Goal: Task Accomplishment & Management: Complete application form

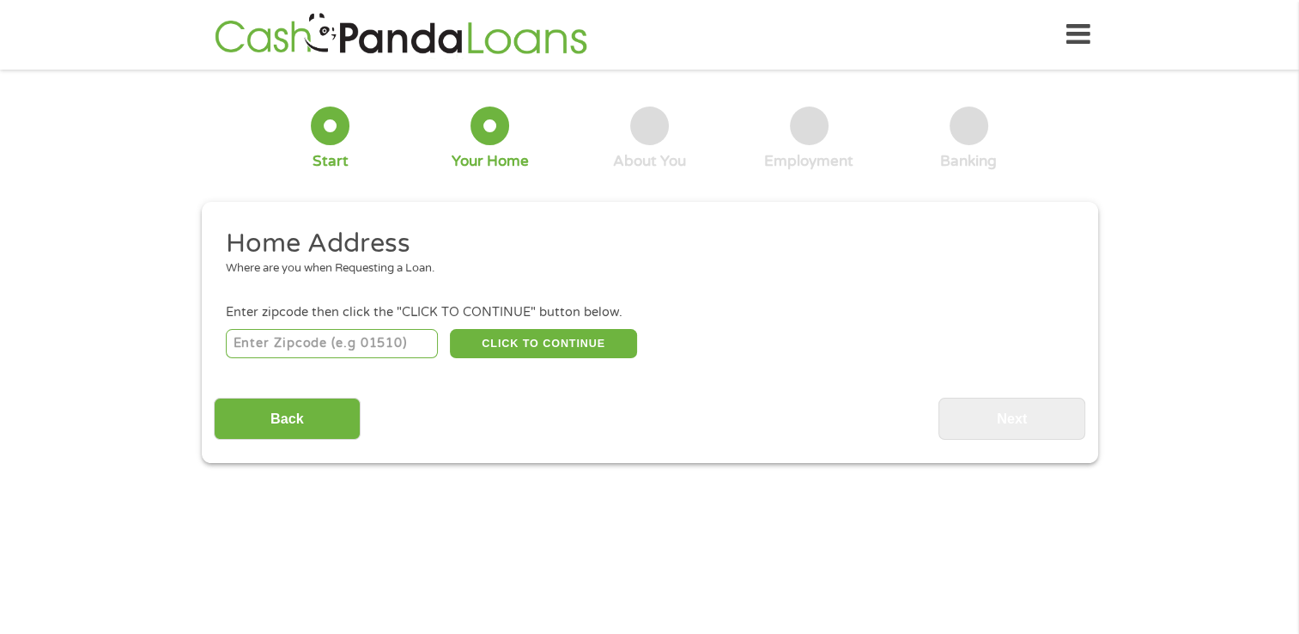
click at [417, 340] on input "number" at bounding box center [332, 343] width 212 height 29
type input "43160"
select select "[US_STATE]"
click at [581, 345] on button "CLICK TO CONTINUE" at bounding box center [543, 343] width 187 height 29
type input "43160"
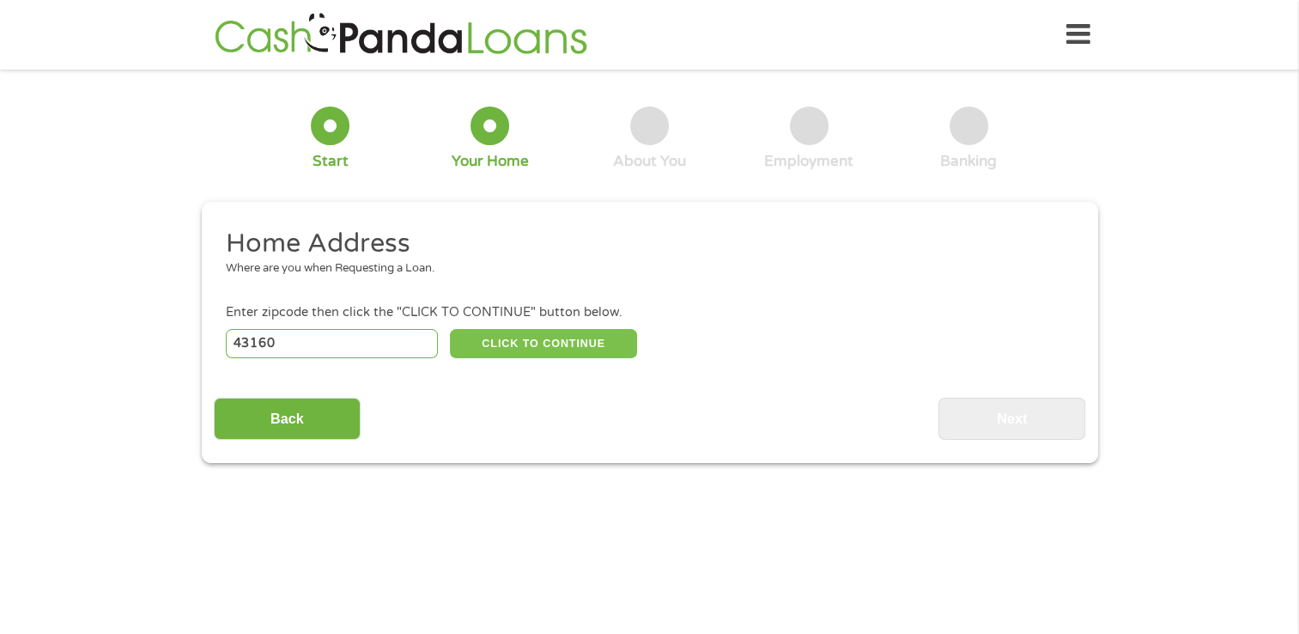
type input "[US_STATE][GEOGRAPHIC_DATA]"
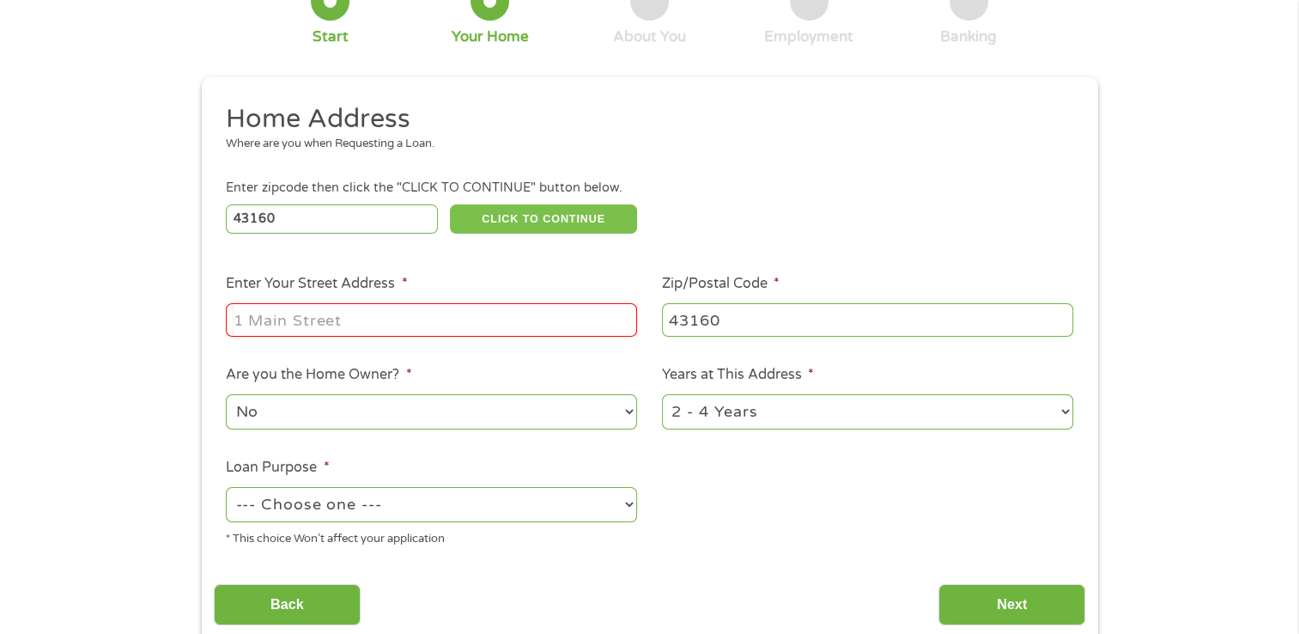
scroll to position [172, 0]
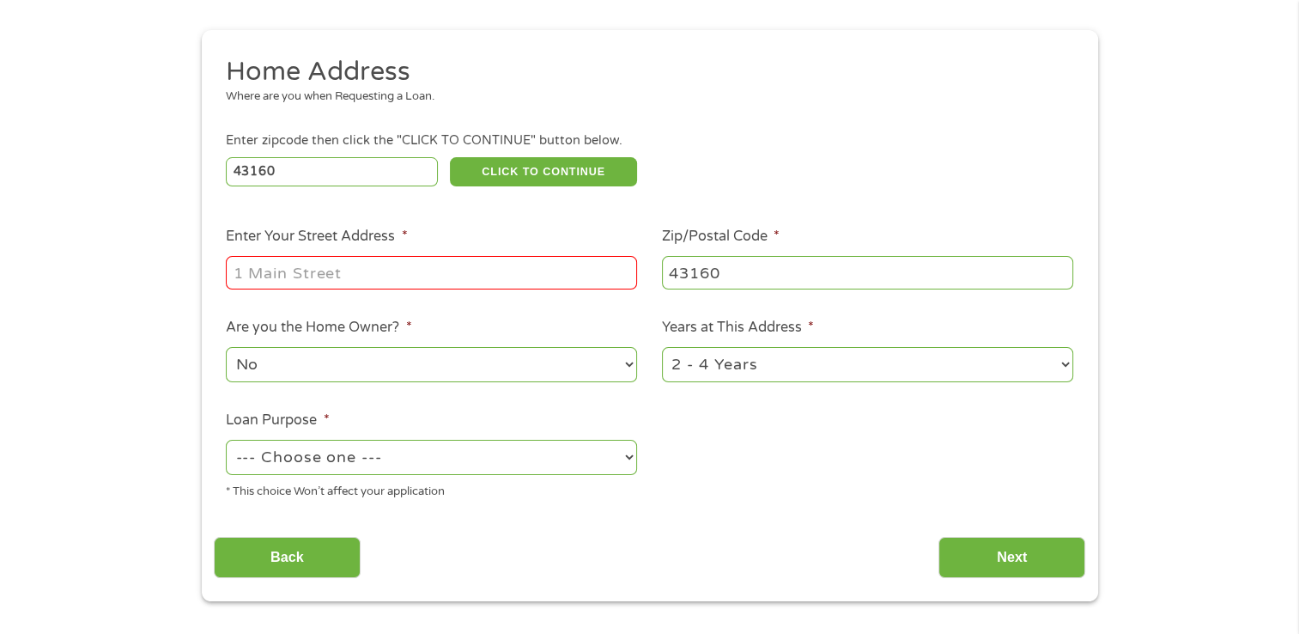
click at [536, 273] on input "Enter Your Street Address *" at bounding box center [431, 272] width 411 height 33
type input "[STREET_ADDRESS][US_STATE]"
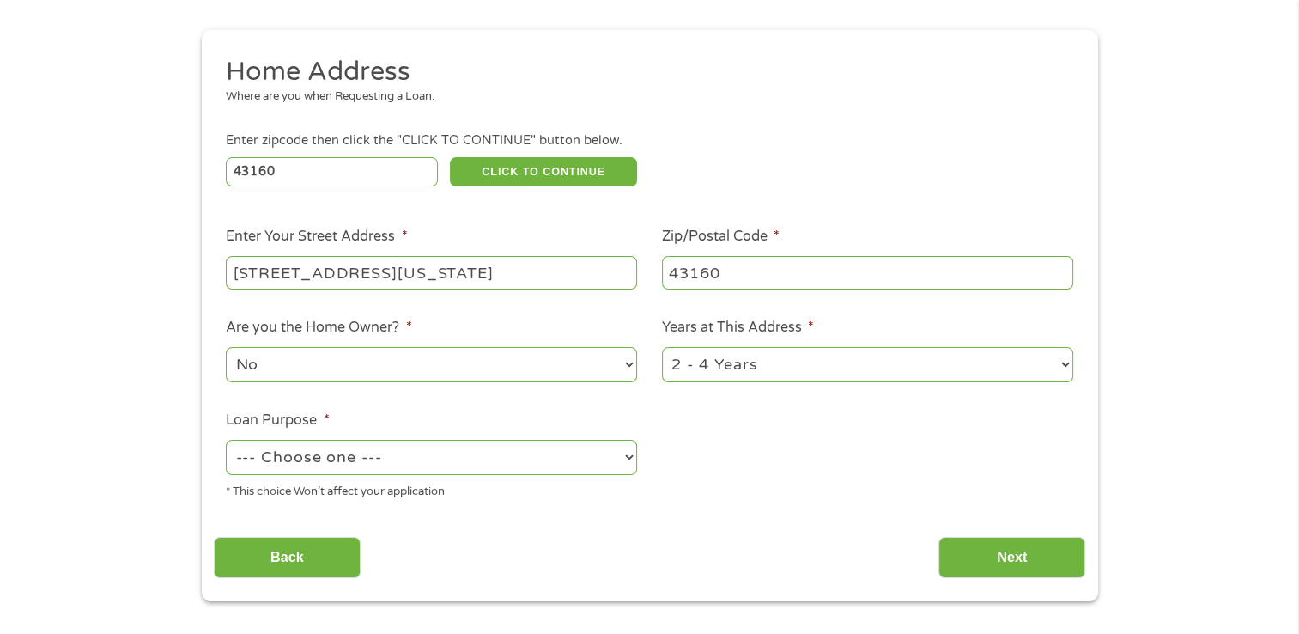
click at [571, 273] on input "[STREET_ADDRESS][US_STATE]" at bounding box center [431, 272] width 411 height 33
click at [605, 319] on li "Are you the Home Owner? * No Yes" at bounding box center [432, 351] width 436 height 68
click at [628, 459] on select "--- Choose one --- Pay Bills Debt Consolidation Home Improvement Major Purchase…" at bounding box center [431, 457] width 411 height 35
select select "debtconsolidation"
click at [226, 441] on select "--- Choose one --- Pay Bills Debt Consolidation Home Improvement Major Purchase…" at bounding box center [431, 457] width 411 height 35
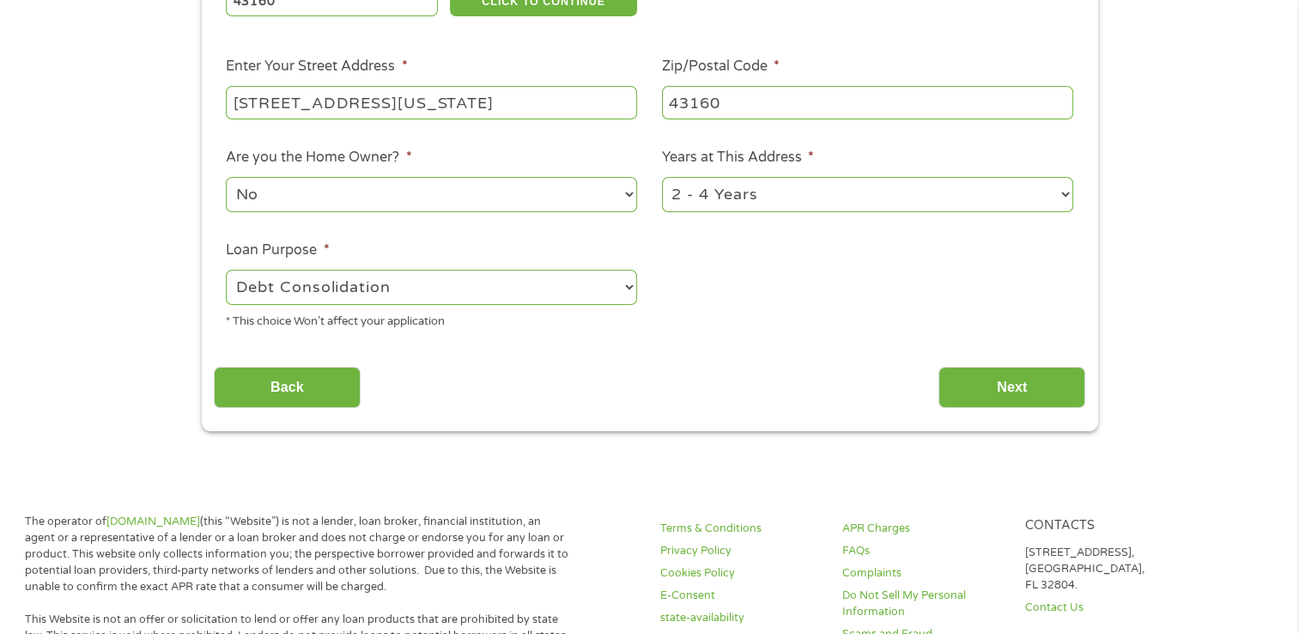
scroll to position [344, 0]
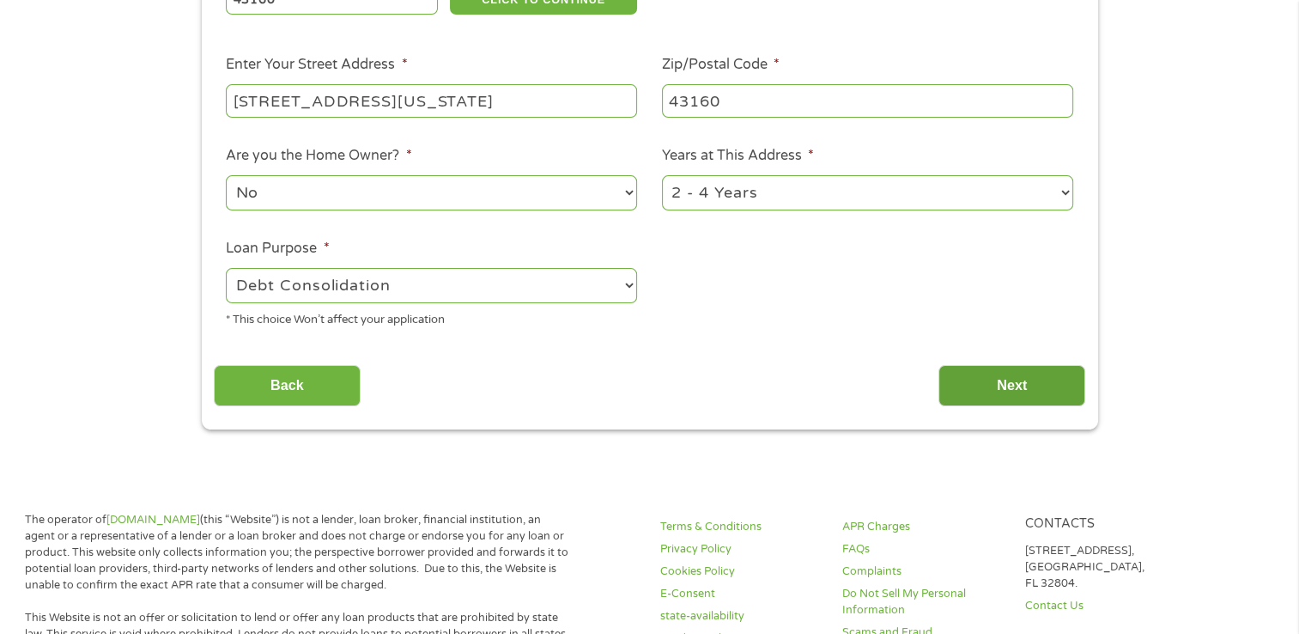
click at [1000, 395] on input "Next" at bounding box center [1012, 386] width 147 height 42
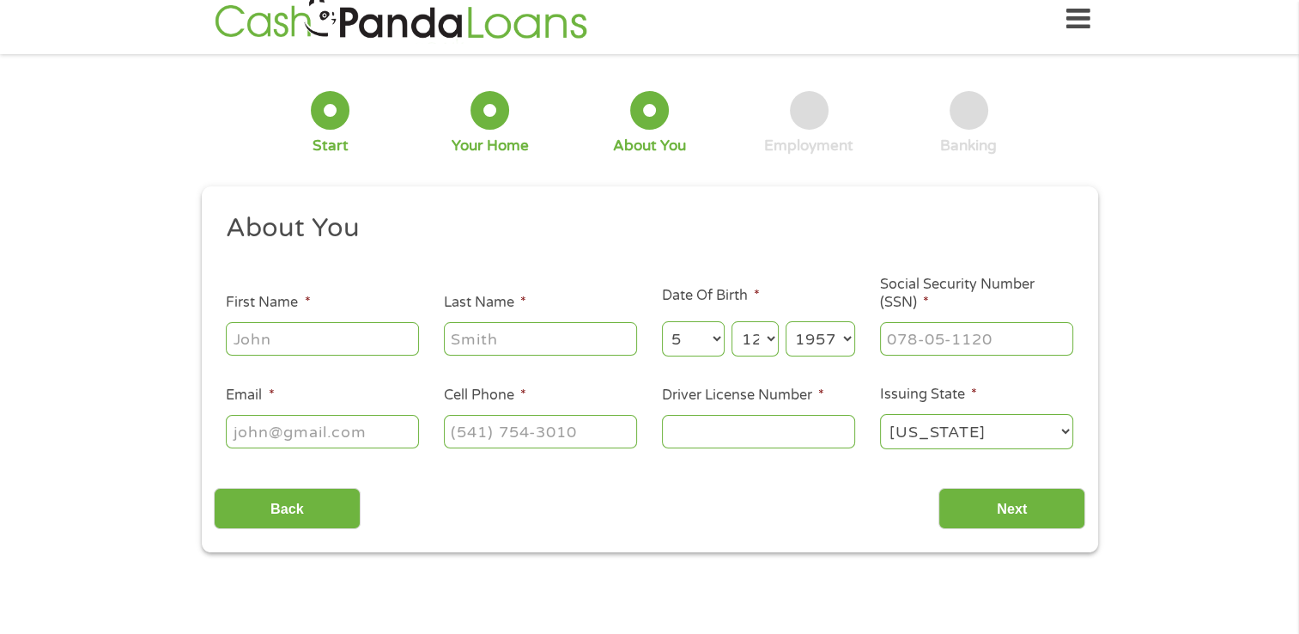
scroll to position [0, 0]
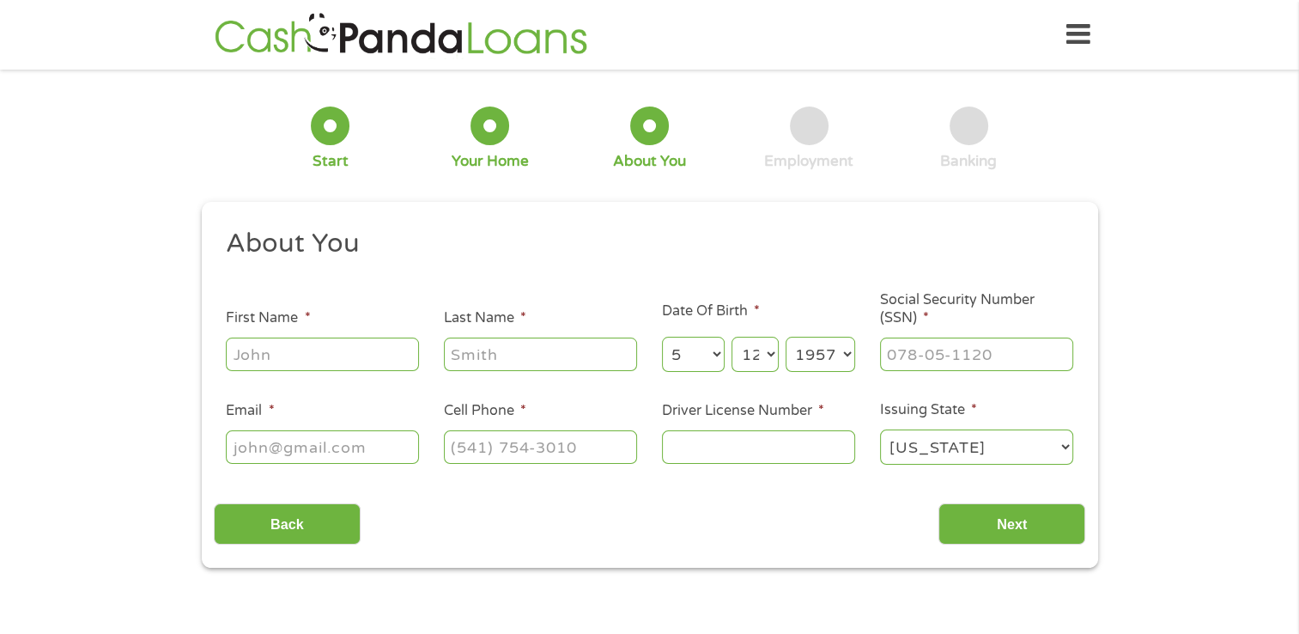
click at [348, 356] on input "First Name *" at bounding box center [322, 353] width 193 height 33
type input "[PERSON_NAME]"
click at [531, 355] on input "Last Name *" at bounding box center [540, 353] width 193 height 33
type input "[PERSON_NAME]"
drag, startPoint x: 1010, startPoint y: 357, endPoint x: 845, endPoint y: 356, distance: 164.9
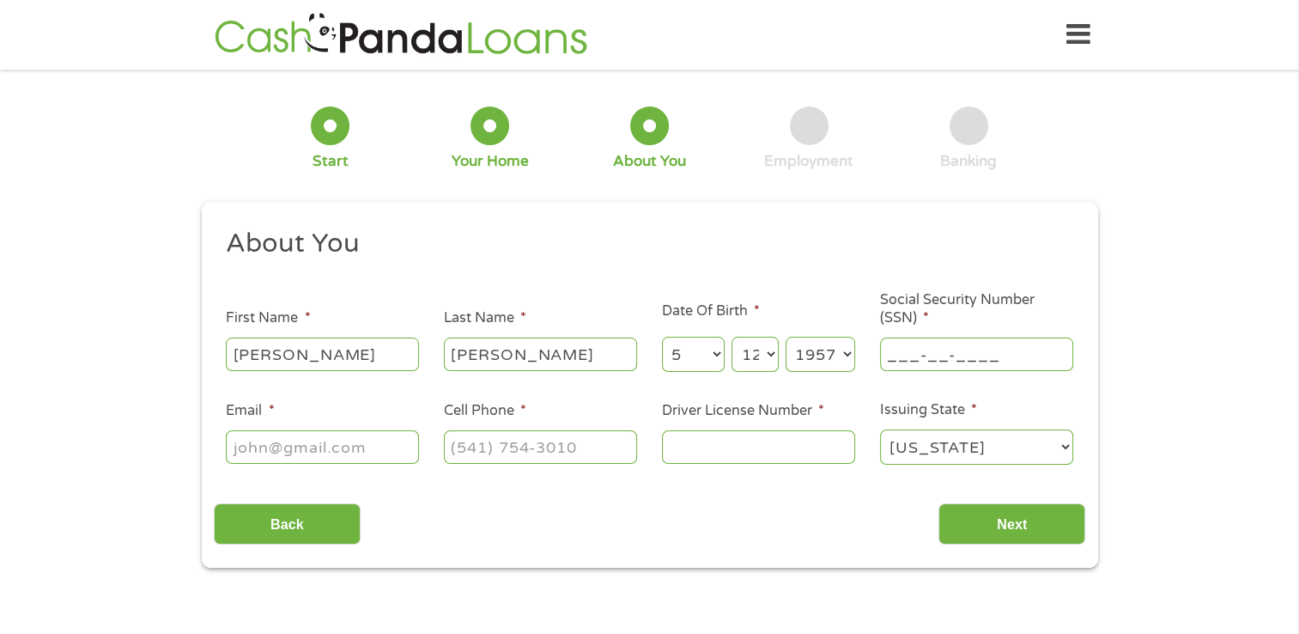
click at [845, 356] on ul "About You This field is hidden when viewing the form Title * --- Choose one ---…" at bounding box center [650, 353] width 872 height 253
click at [915, 356] on input "___-__-____" at bounding box center [976, 353] width 193 height 33
click at [897, 361] on input "___-__-____" at bounding box center [976, 353] width 193 height 33
click at [891, 359] on input "___-__-____" at bounding box center [976, 353] width 193 height 33
type input "272-58-1037"
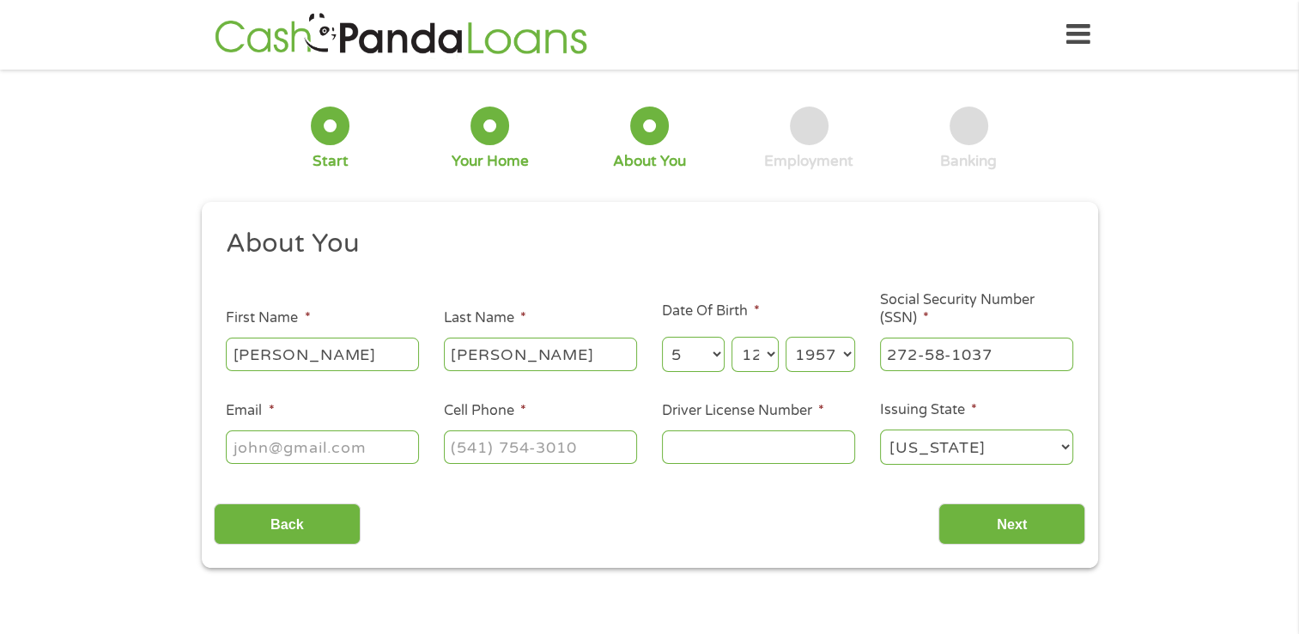
click at [389, 448] on input "Email *" at bounding box center [322, 446] width 193 height 33
type input "[EMAIL_ADDRESS][DOMAIN_NAME]"
type input "[PHONE_NUMBER]"
click at [715, 452] on input "Driver License Number *" at bounding box center [758, 446] width 193 height 33
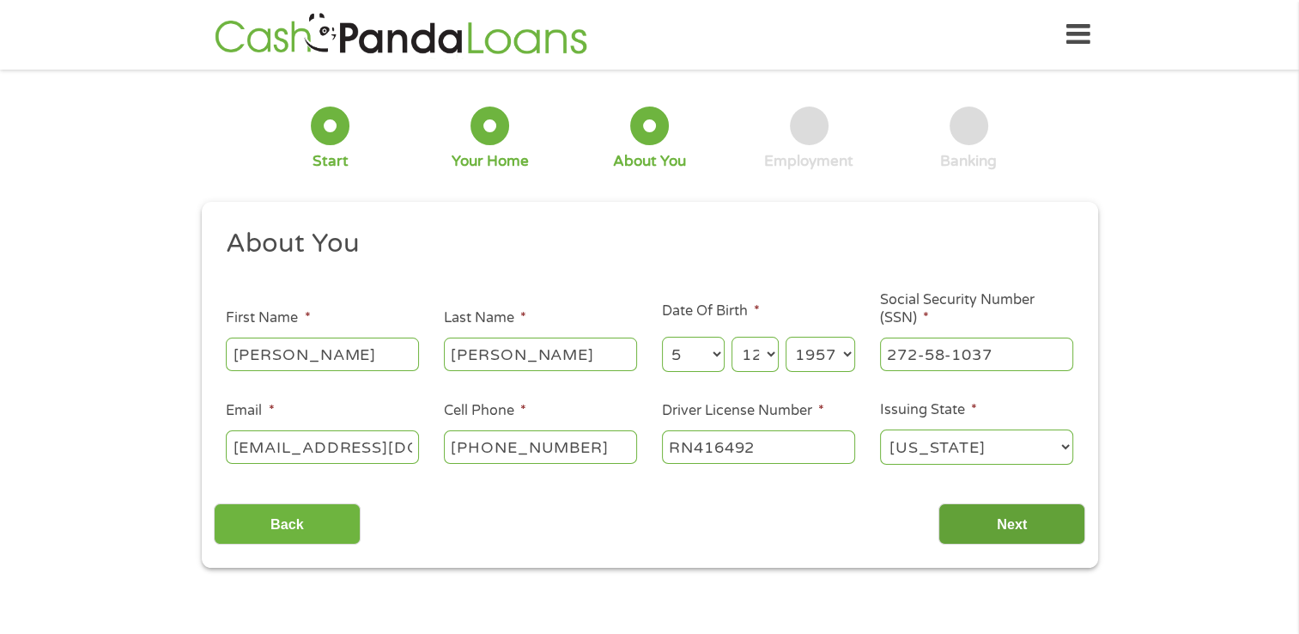
type input "RN416492"
click at [1014, 527] on input "Next" at bounding box center [1012, 524] width 147 height 42
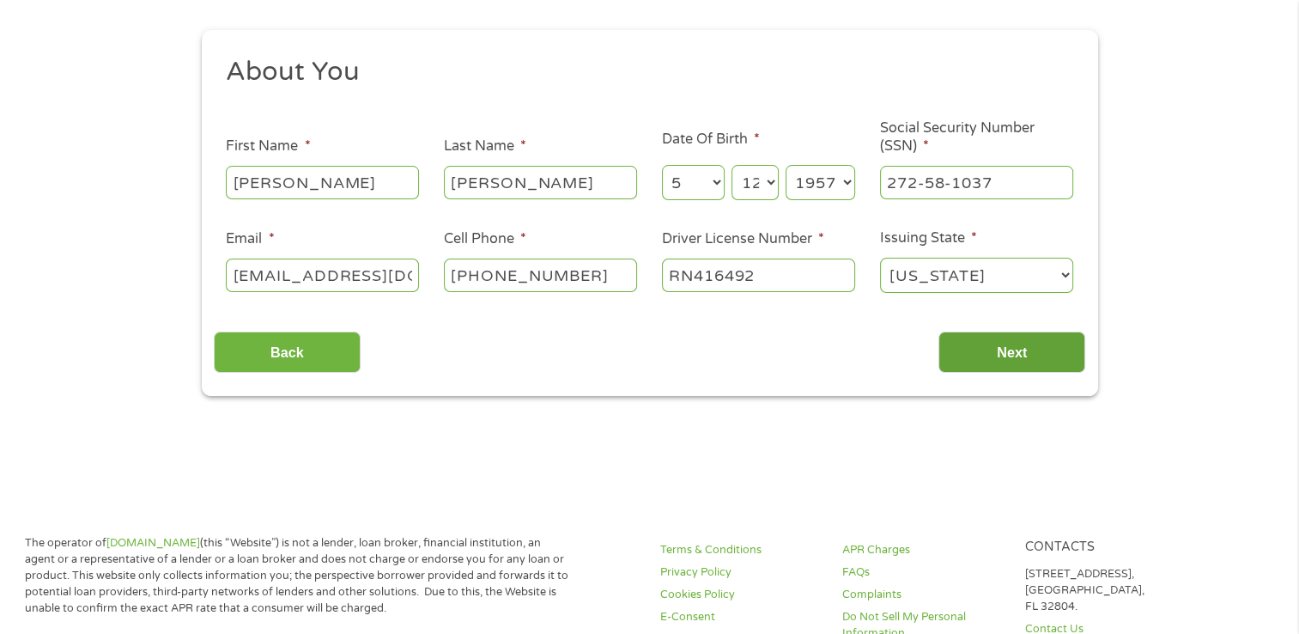
click at [1034, 353] on input "Next" at bounding box center [1012, 352] width 147 height 42
click at [1063, 277] on select "[US_STATE] [US_STATE] [US_STATE] [US_STATE] [US_STATE] [US_STATE] [US_STATE] [U…" at bounding box center [976, 275] width 193 height 35
click at [880, 258] on select "[US_STATE] [US_STATE] [US_STATE] [US_STATE] [US_STATE] [US_STATE] [US_STATE] [U…" at bounding box center [976, 275] width 193 height 35
click at [1009, 359] on input "Next" at bounding box center [1012, 352] width 147 height 42
click at [713, 184] on select "Month 1 2 3 4 5 6 7 8 9 10 11 12" at bounding box center [693, 182] width 63 height 35
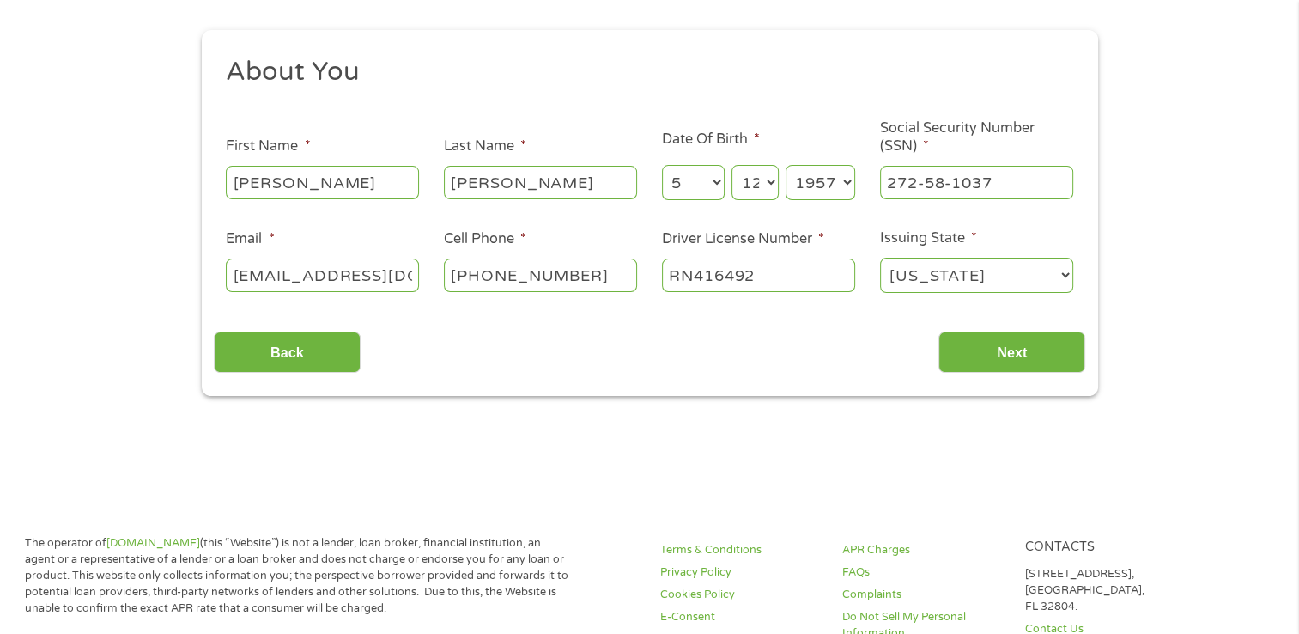
click at [662, 166] on select "Month 1 2 3 4 5 6 7 8 9 10 11 12" at bounding box center [693, 182] width 63 height 35
click at [773, 184] on select "Day 1 2 3 4 5 6 7 8 9 10 11 12 13 14 15 16 17 18 19 20 21 22 23 24 25 26 27 28 …" at bounding box center [755, 182] width 46 height 35
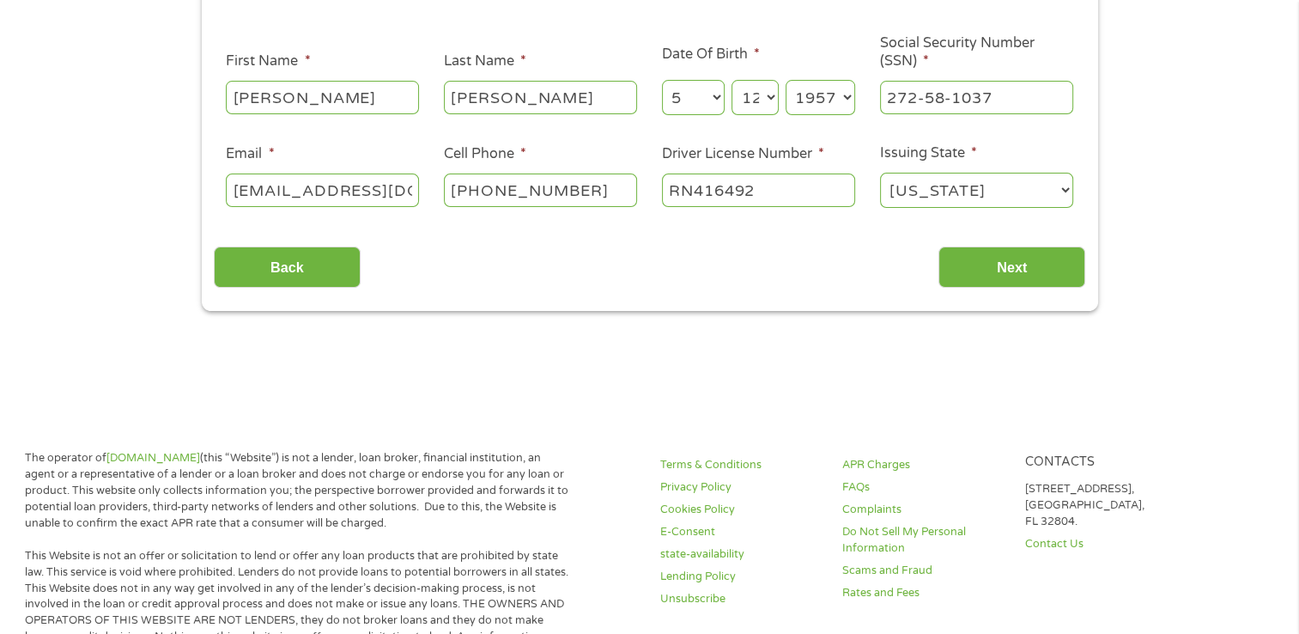
scroll to position [258, 0]
click at [771, 101] on select "Day 1 2 3 4 5 6 7 8 9 10 11 12 13 14 15 16 17 18 19 20 21 22 23 24 25 26 27 28 …" at bounding box center [755, 96] width 46 height 35
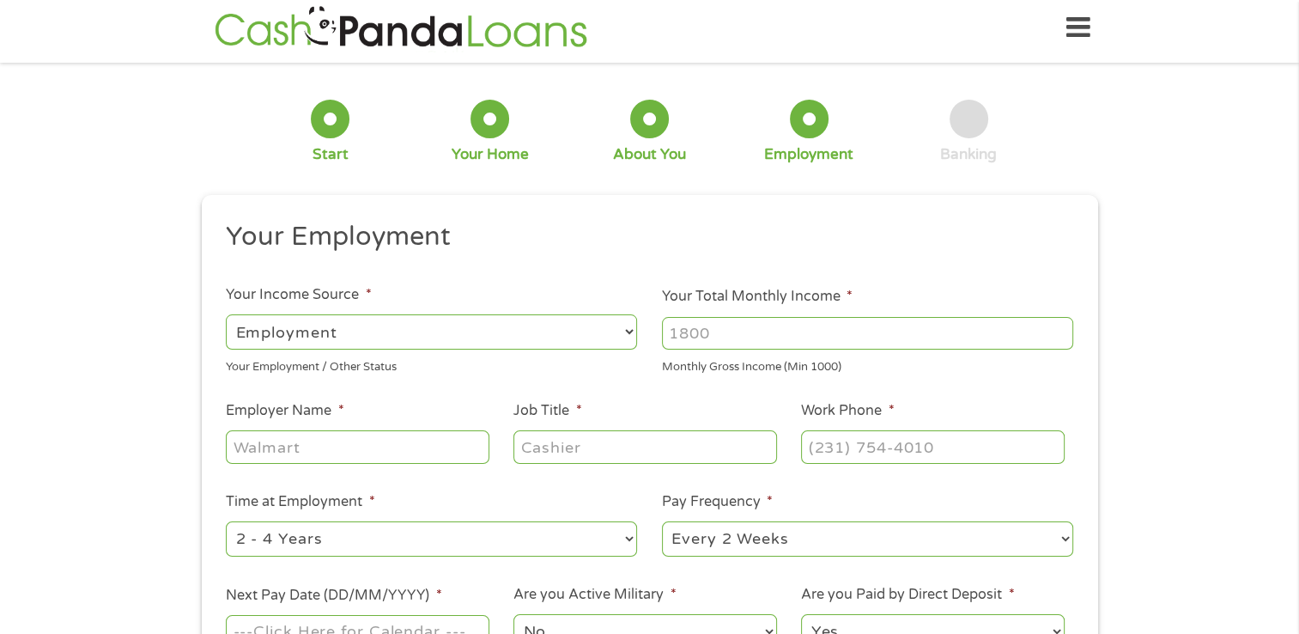
scroll to position [0, 0]
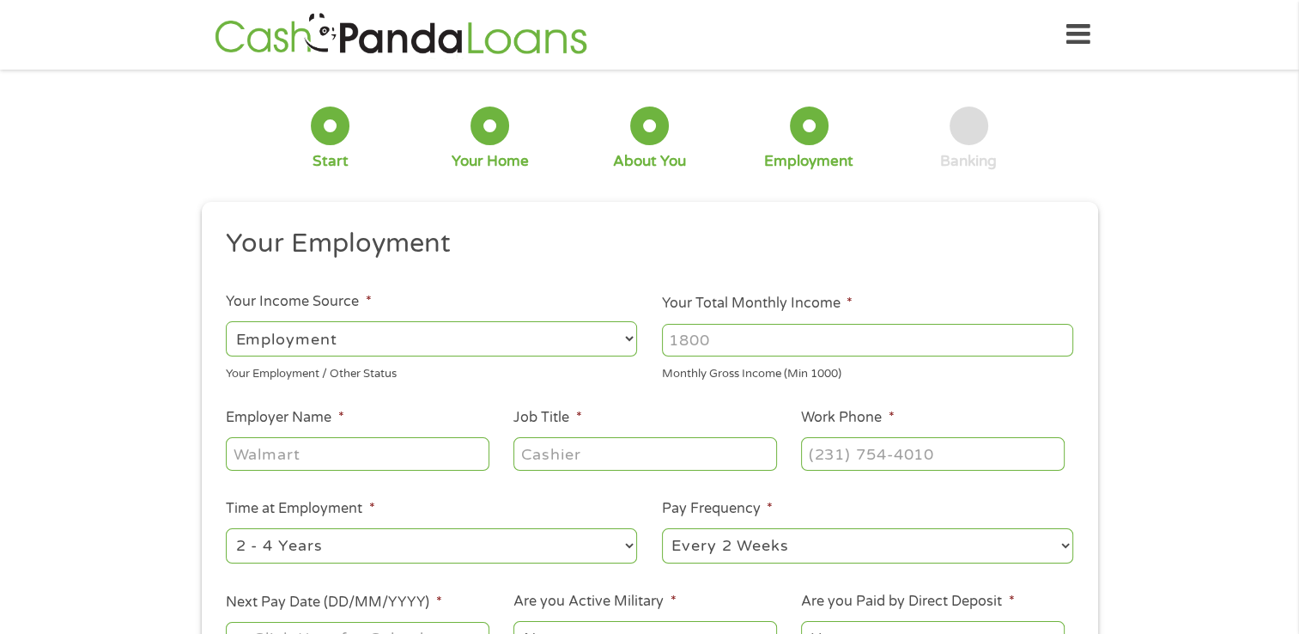
click at [629, 342] on select "--- Choose one --- Employment [DEMOGRAPHIC_DATA] Benefits" at bounding box center [431, 338] width 411 height 35
click at [756, 331] on input "Your Total Monthly Income *" at bounding box center [867, 340] width 411 height 33
type input "3"
type input "6000"
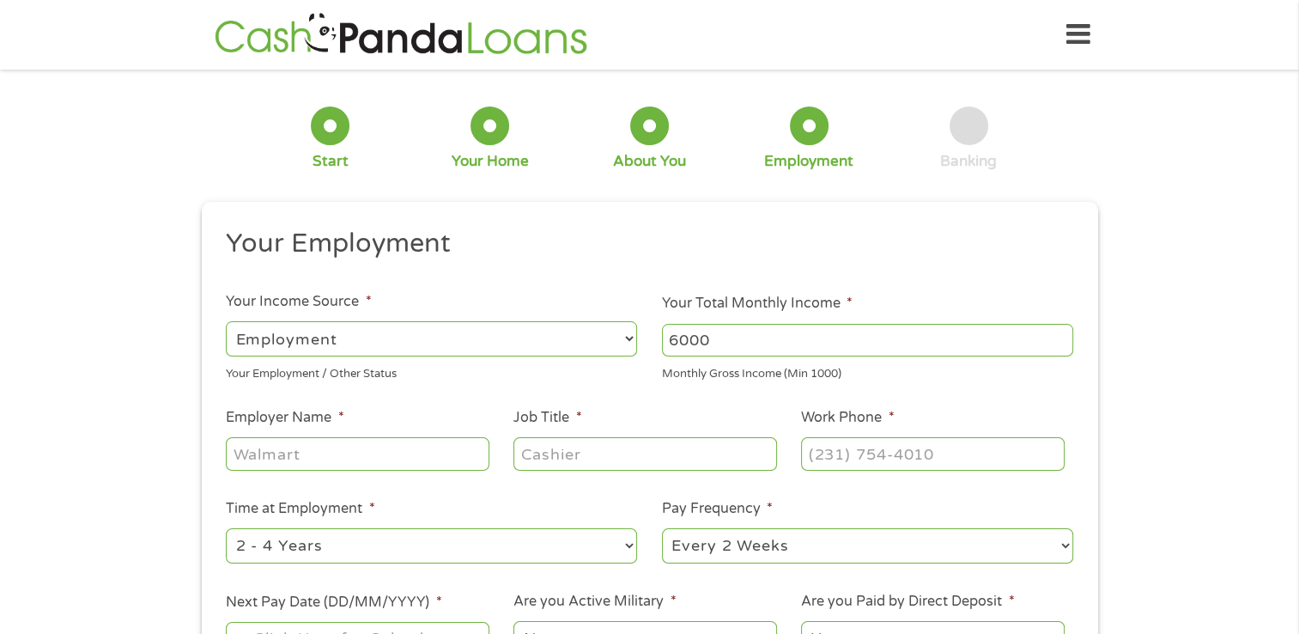
click at [408, 454] on input "Employer Name *" at bounding box center [357, 453] width 263 height 33
type input "[PERSON_NAME]"
click at [623, 448] on input "Job Title *" at bounding box center [645, 453] width 263 height 33
type input "Quality"
click at [955, 453] on input "(___) ___-____" at bounding box center [932, 453] width 263 height 33
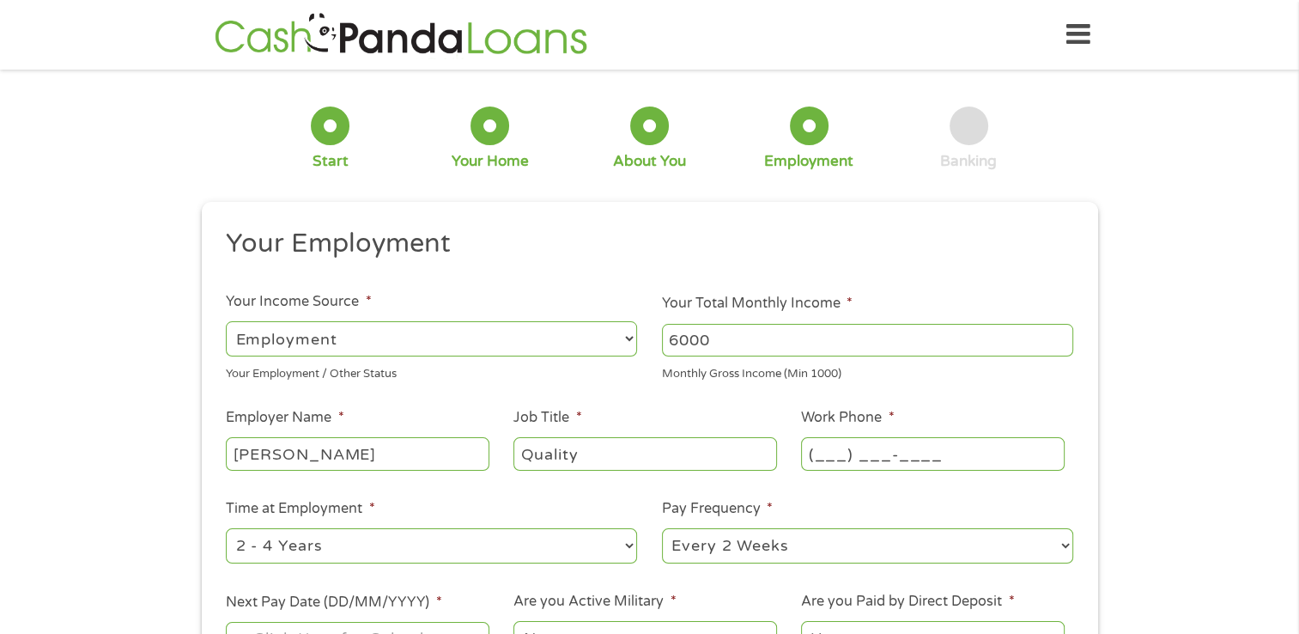
click at [820, 457] on input "(___) ___-____" at bounding box center [932, 453] width 263 height 33
click at [820, 458] on input "(___) ___-____" at bounding box center [932, 453] width 263 height 33
drag, startPoint x: 814, startPoint y: 456, endPoint x: 825, endPoint y: 456, distance: 11.2
click at [814, 455] on input "(___) ___-____" at bounding box center [932, 453] width 263 height 33
type input "[PHONE_NUMBER]"
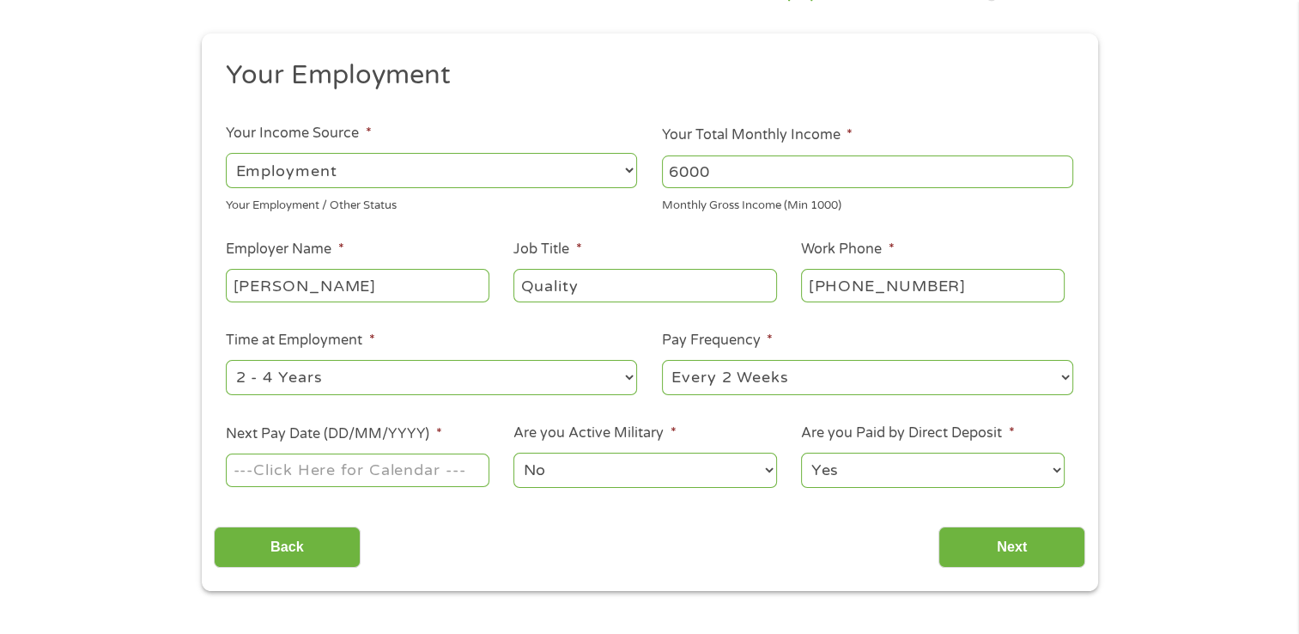
scroll to position [172, 0]
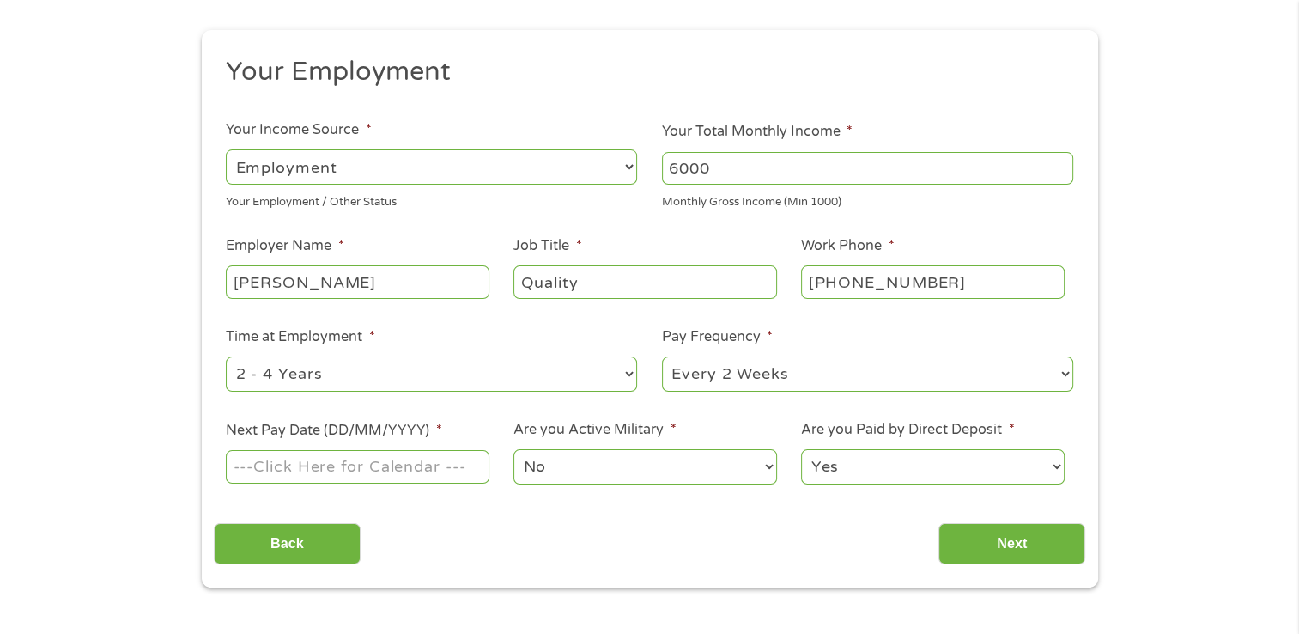
click at [629, 374] on select "--- Choose one --- 1 Year or less 1 - 2 Years 2 - 4 Years Over 4 Years" at bounding box center [431, 373] width 411 height 35
select select "60months"
click at [226, 357] on select "--- Choose one --- 1 Year or less 1 - 2 Years 2 - 4 Years Over 4 Years" at bounding box center [431, 373] width 411 height 35
click at [478, 463] on input "Next Pay Date (DD/MM/YYYY) *" at bounding box center [357, 466] width 263 height 33
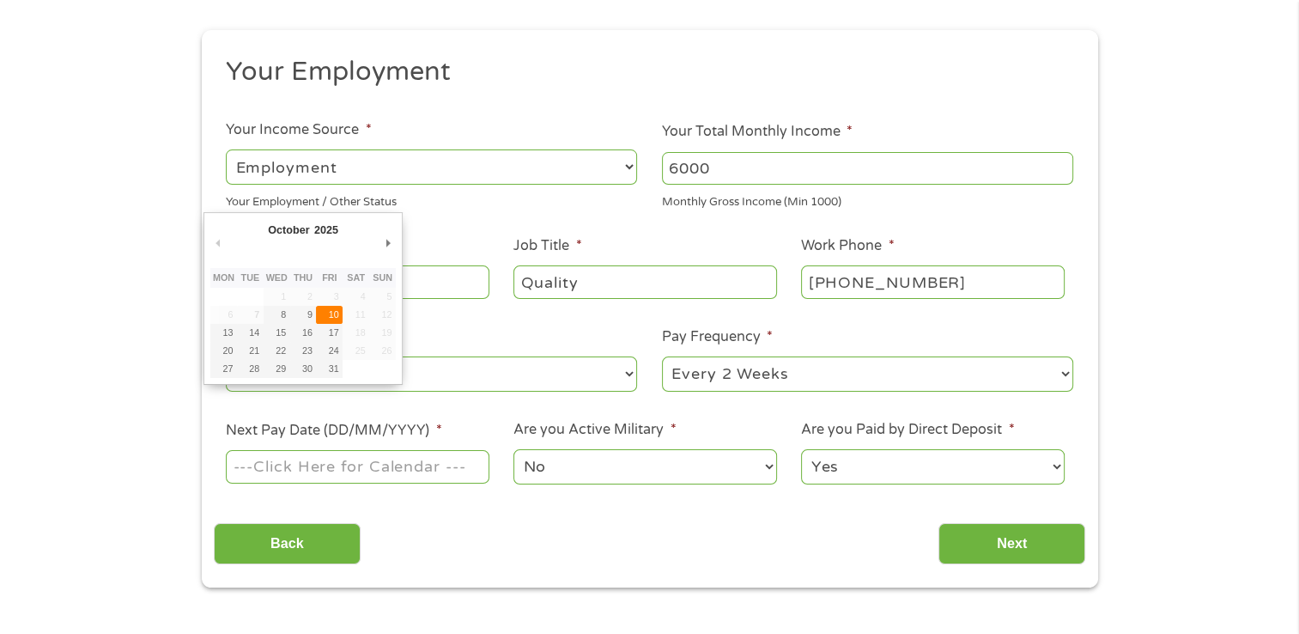
type input "[DATE]"
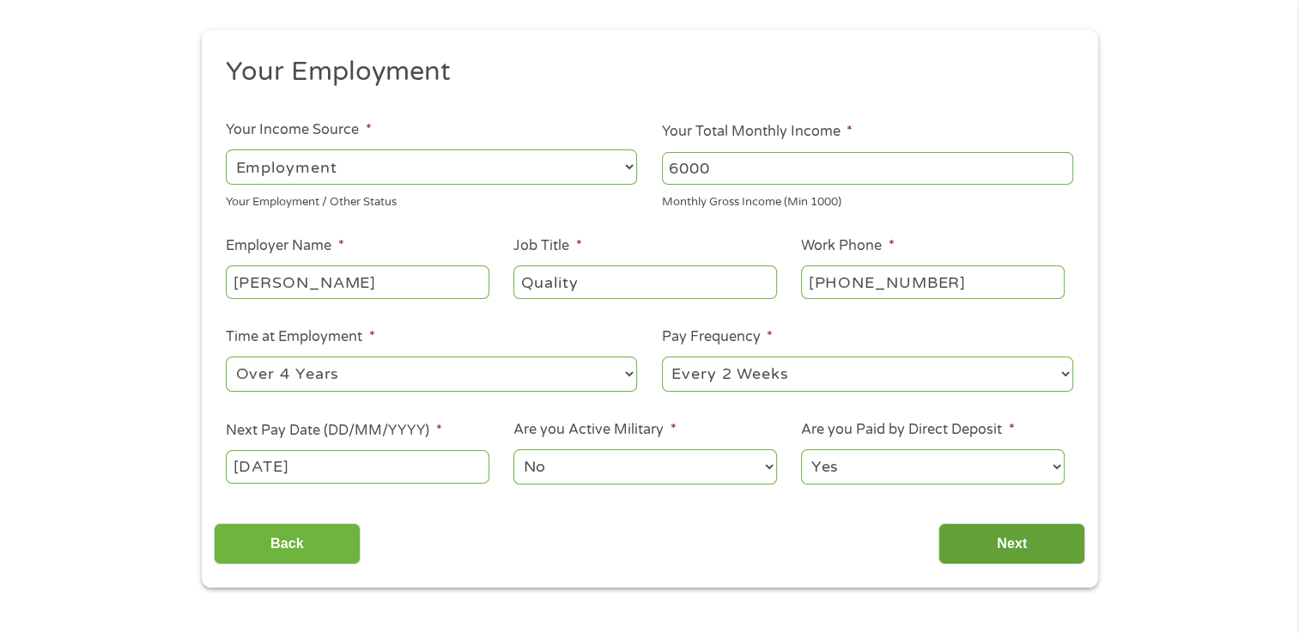
click at [1015, 543] on input "Next" at bounding box center [1012, 544] width 147 height 42
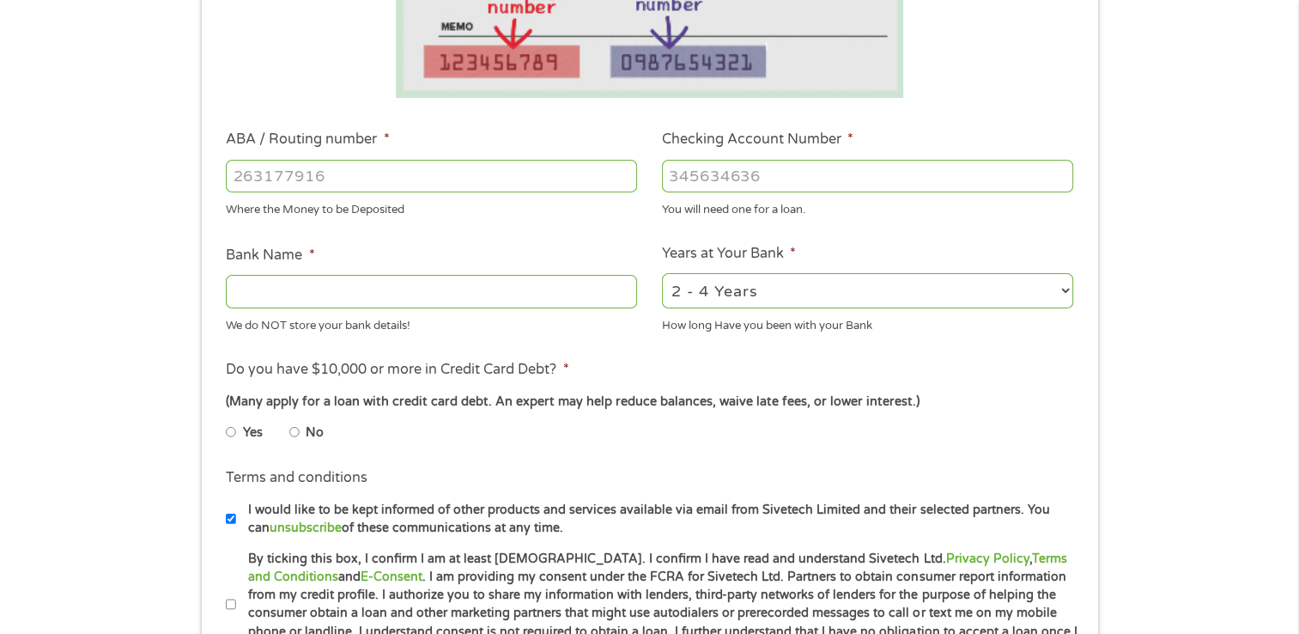
scroll to position [429, 0]
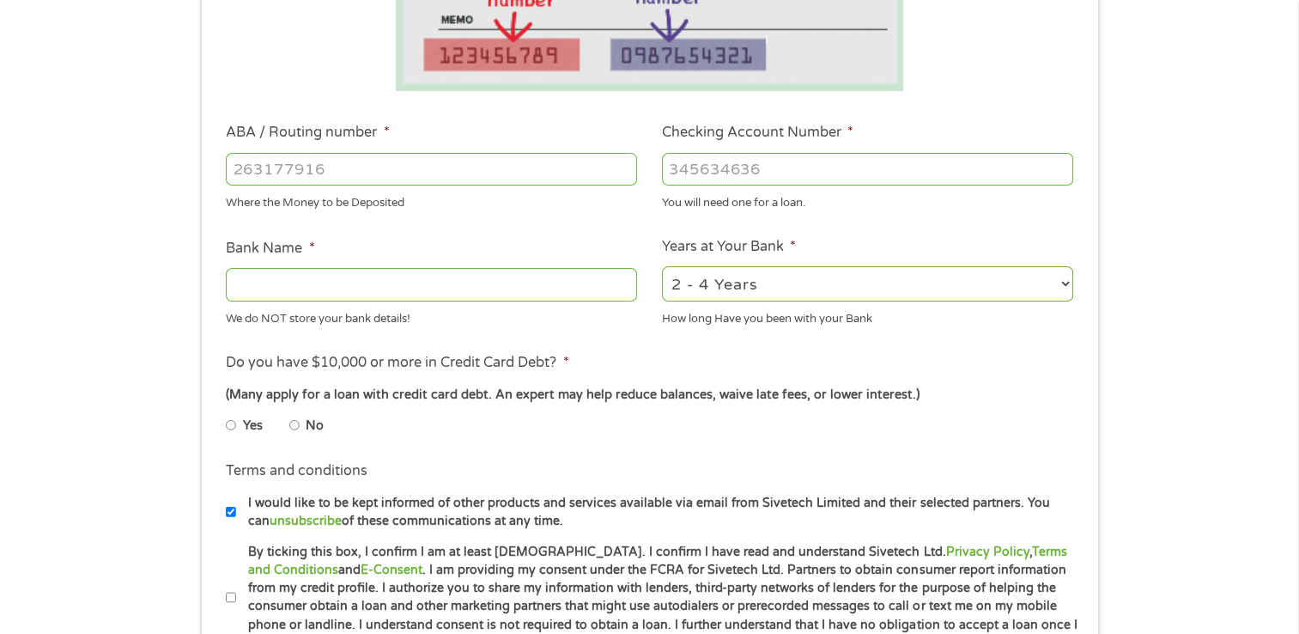
click at [442, 163] on input "ABA / Routing number *" at bounding box center [431, 169] width 411 height 33
